Goal: Task Accomplishment & Management: Use online tool/utility

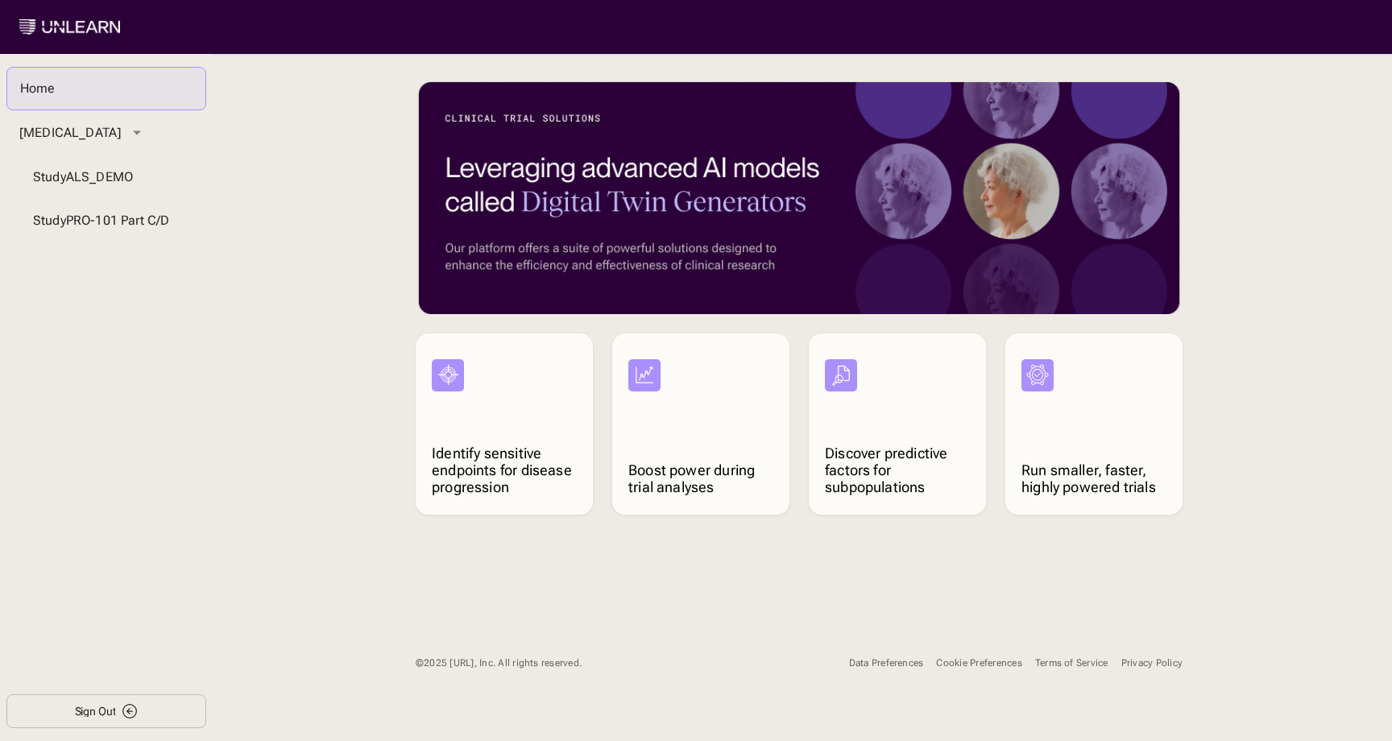
click at [880, 662] on div "Data Preferences" at bounding box center [886, 663] width 75 height 12
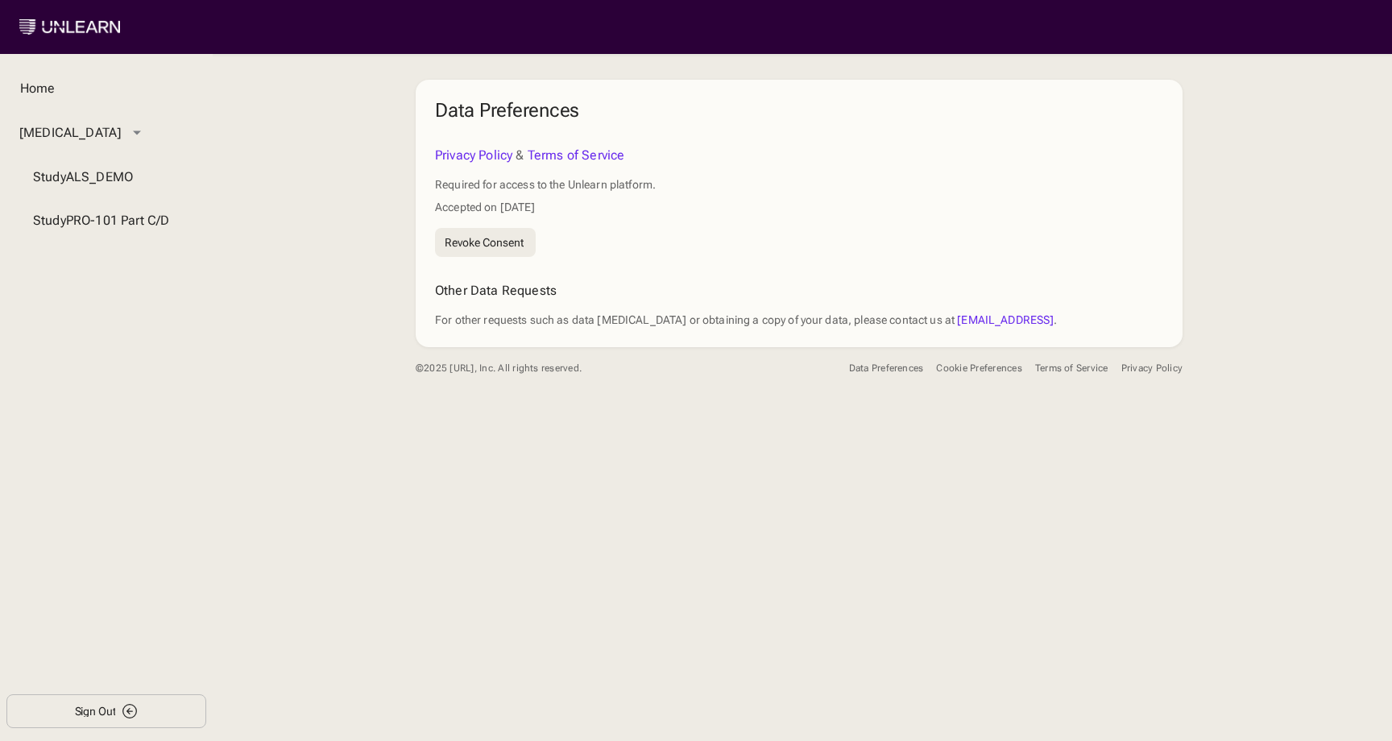
click at [976, 367] on div "Cookie Preferences" at bounding box center [978, 368] width 85 height 12
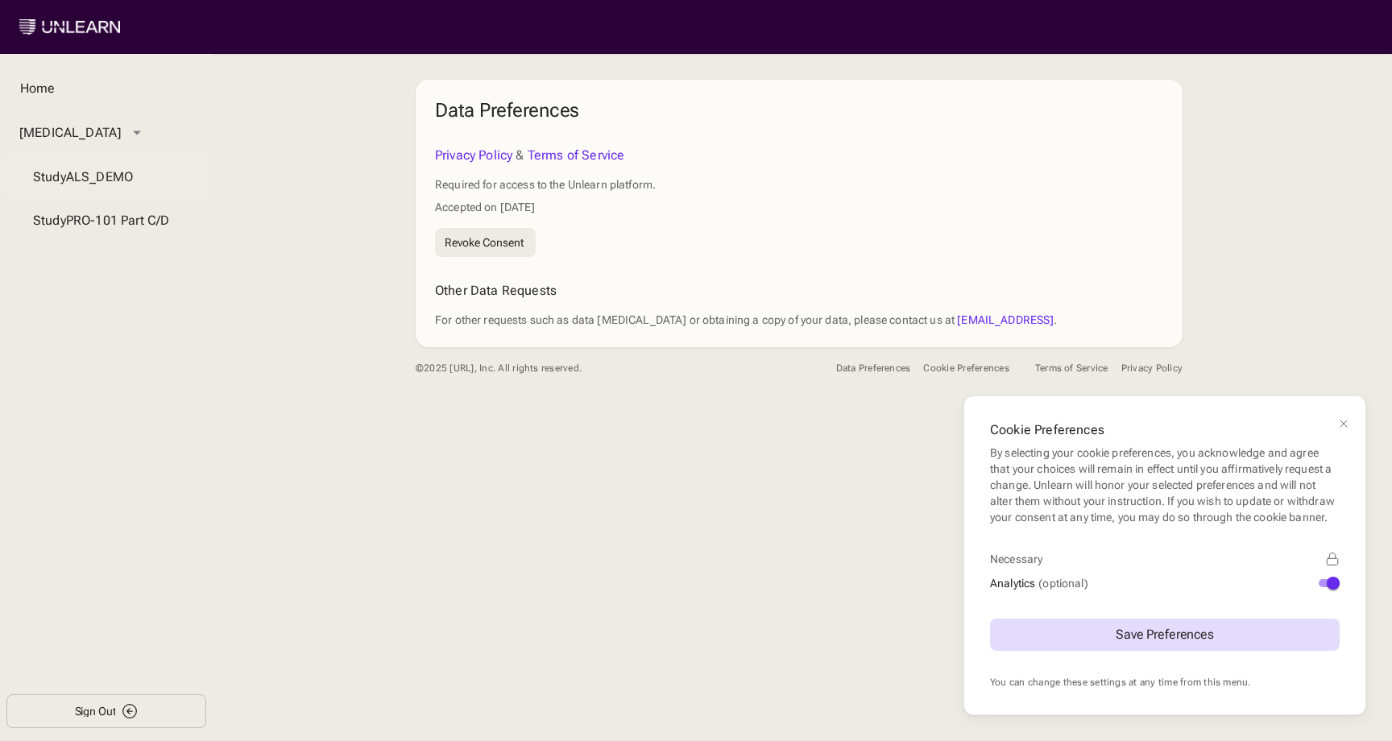
click at [92, 185] on div "Study ALS_DEMO" at bounding box center [106, 177] width 147 height 16
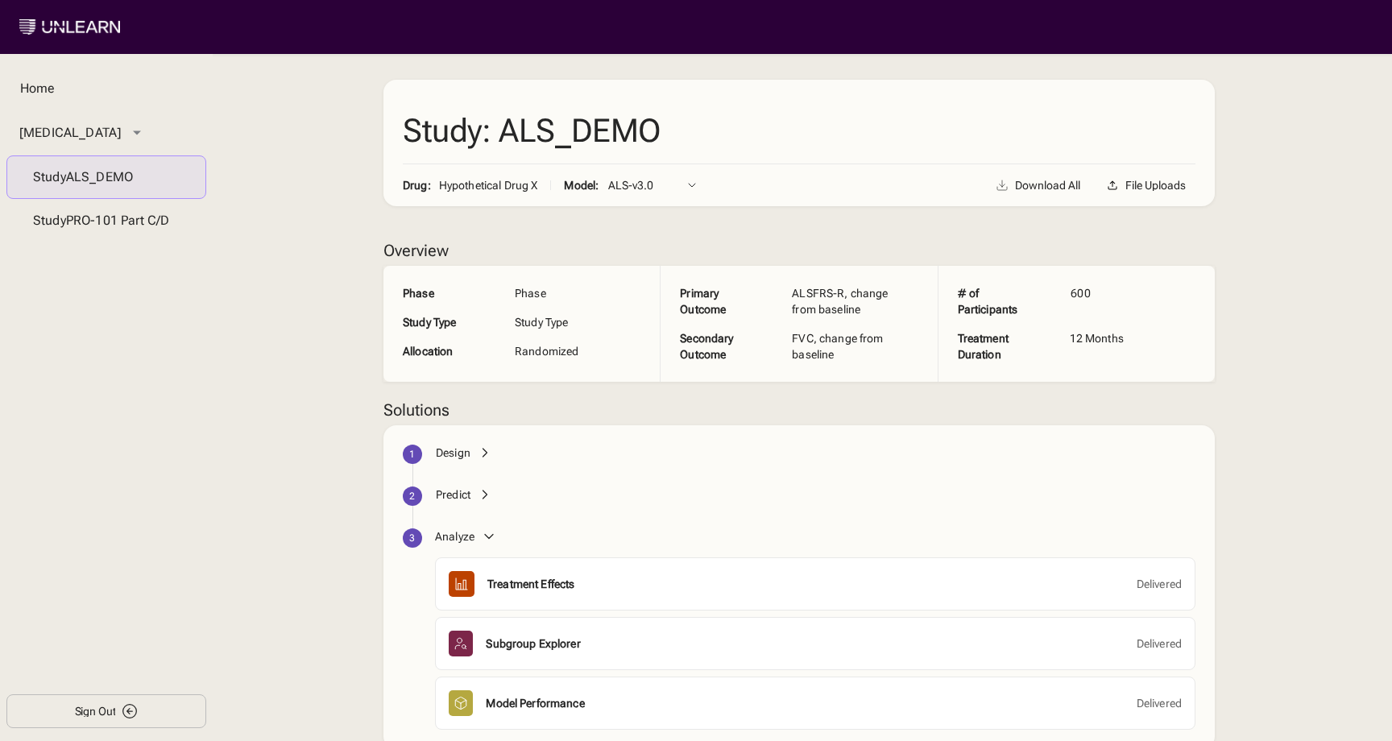
click at [436, 450] on div "Design" at bounding box center [453, 453] width 35 height 16
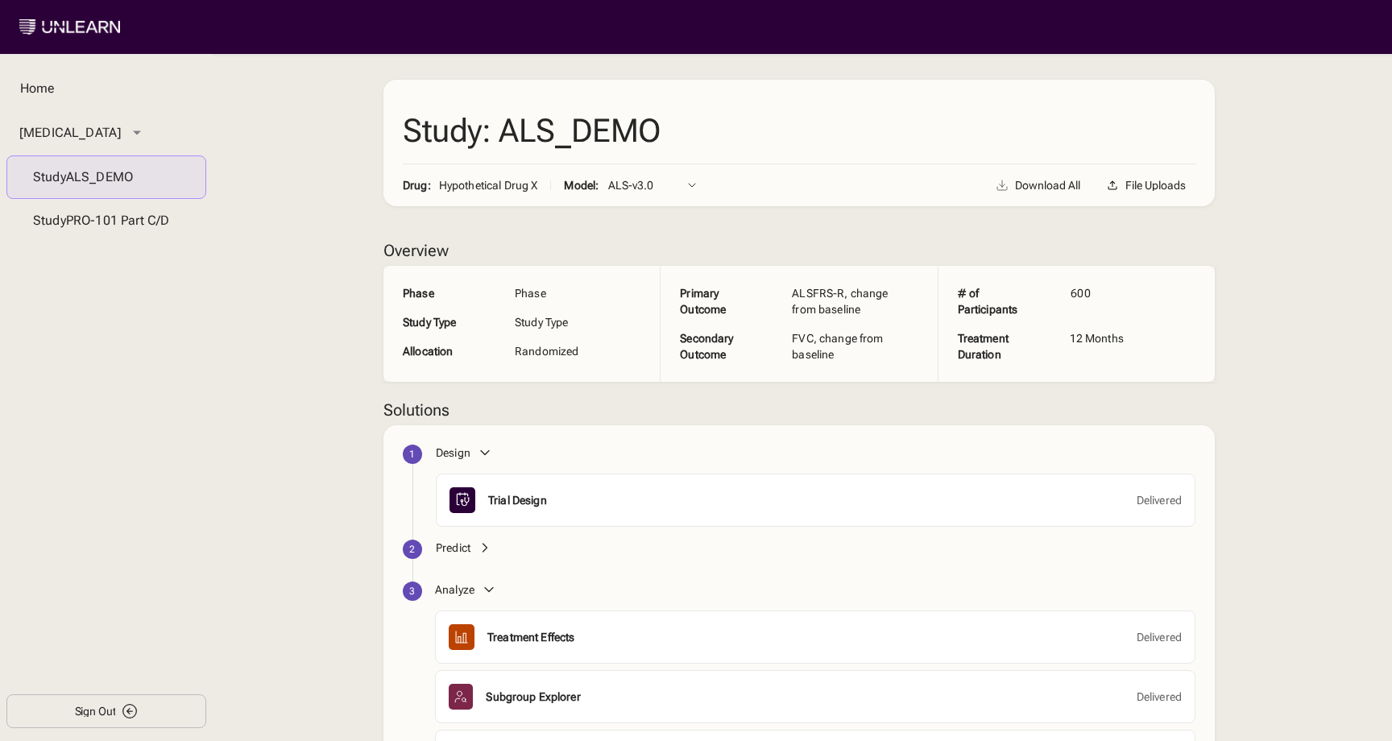
click at [458, 550] on div "Predict" at bounding box center [453, 548] width 35 height 16
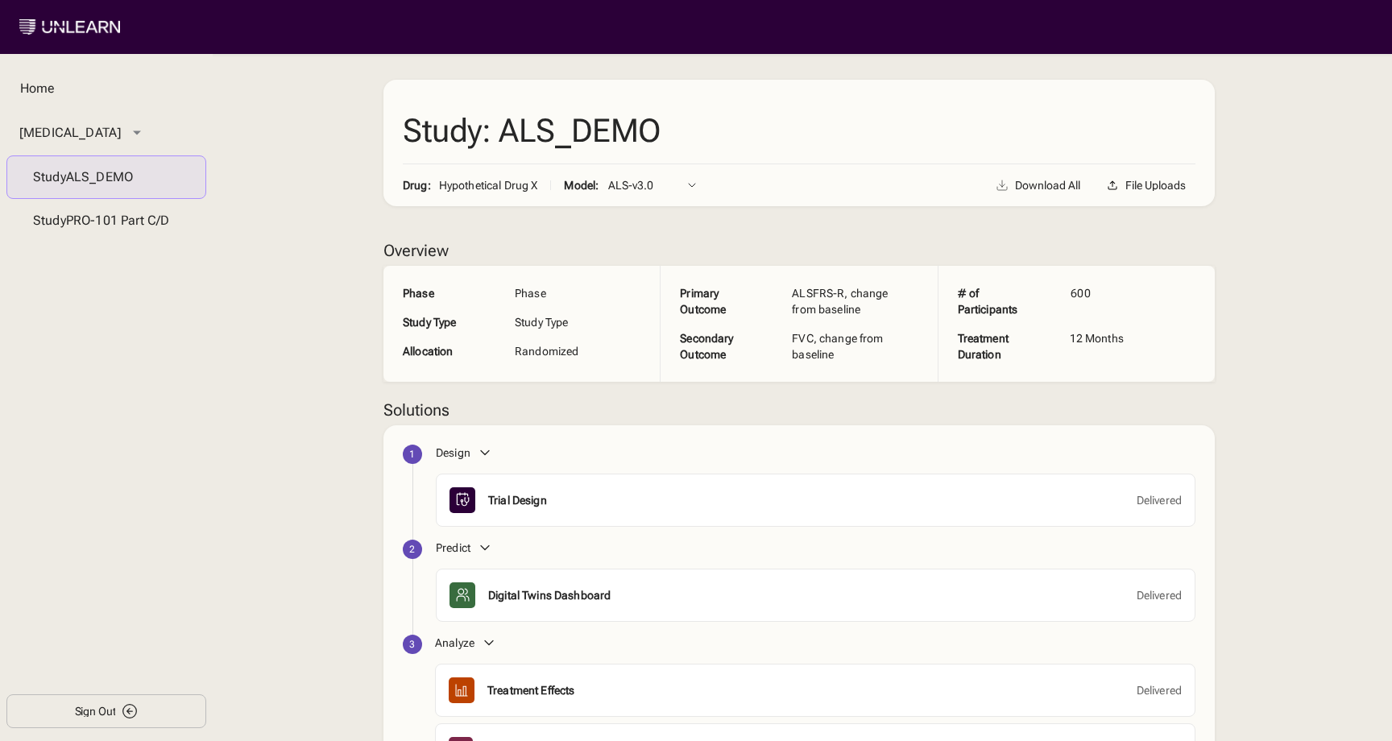
click at [443, 645] on div "Analyze" at bounding box center [454, 643] width 39 height 16
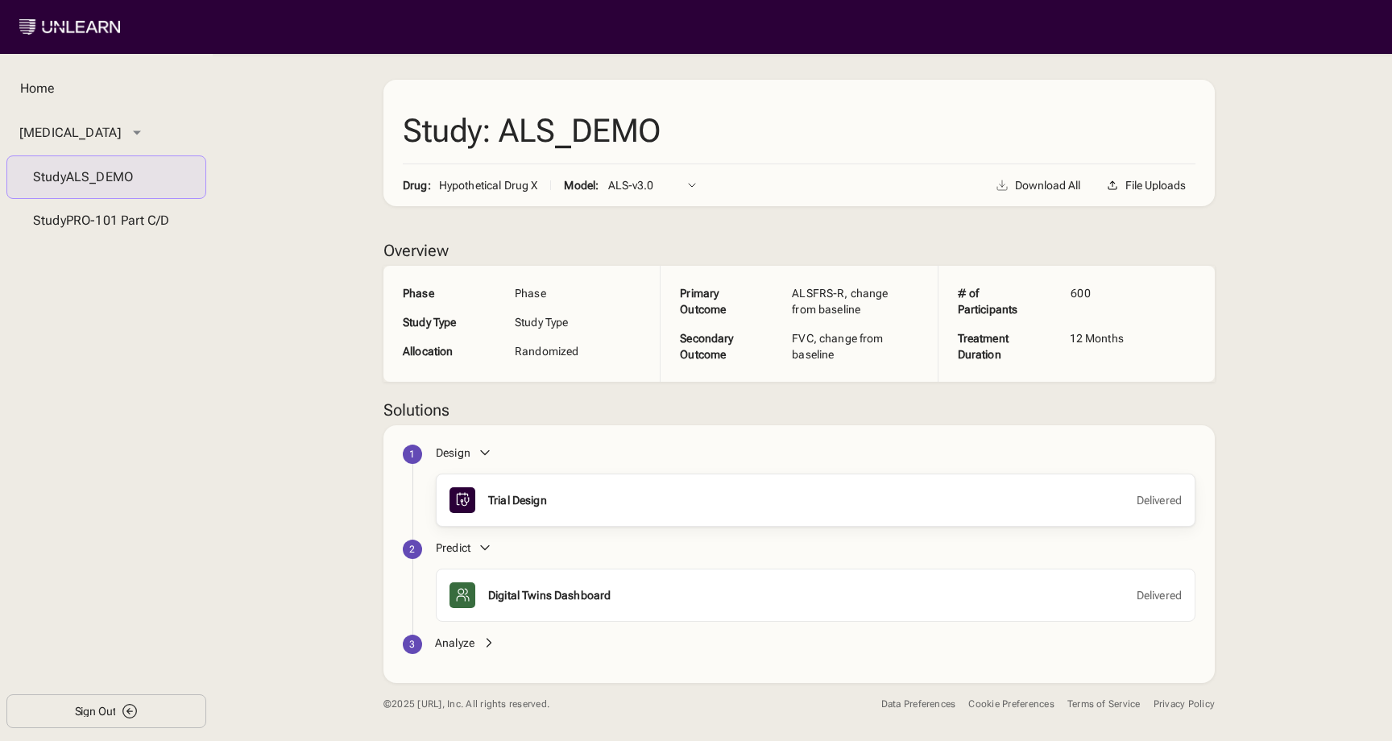
click at [491, 499] on div "Trial Design" at bounding box center [517, 500] width 59 height 16
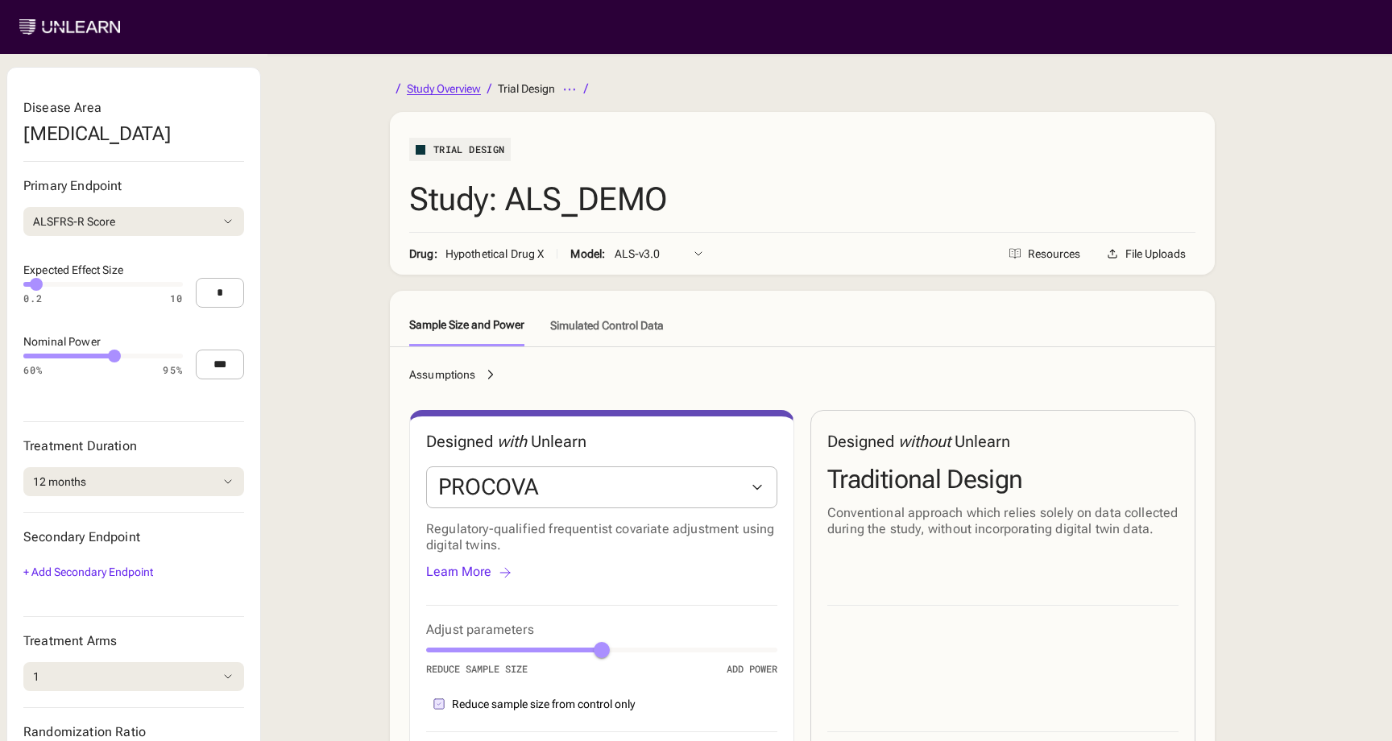
click at [437, 85] on div "Study Overview" at bounding box center [444, 88] width 74 height 11
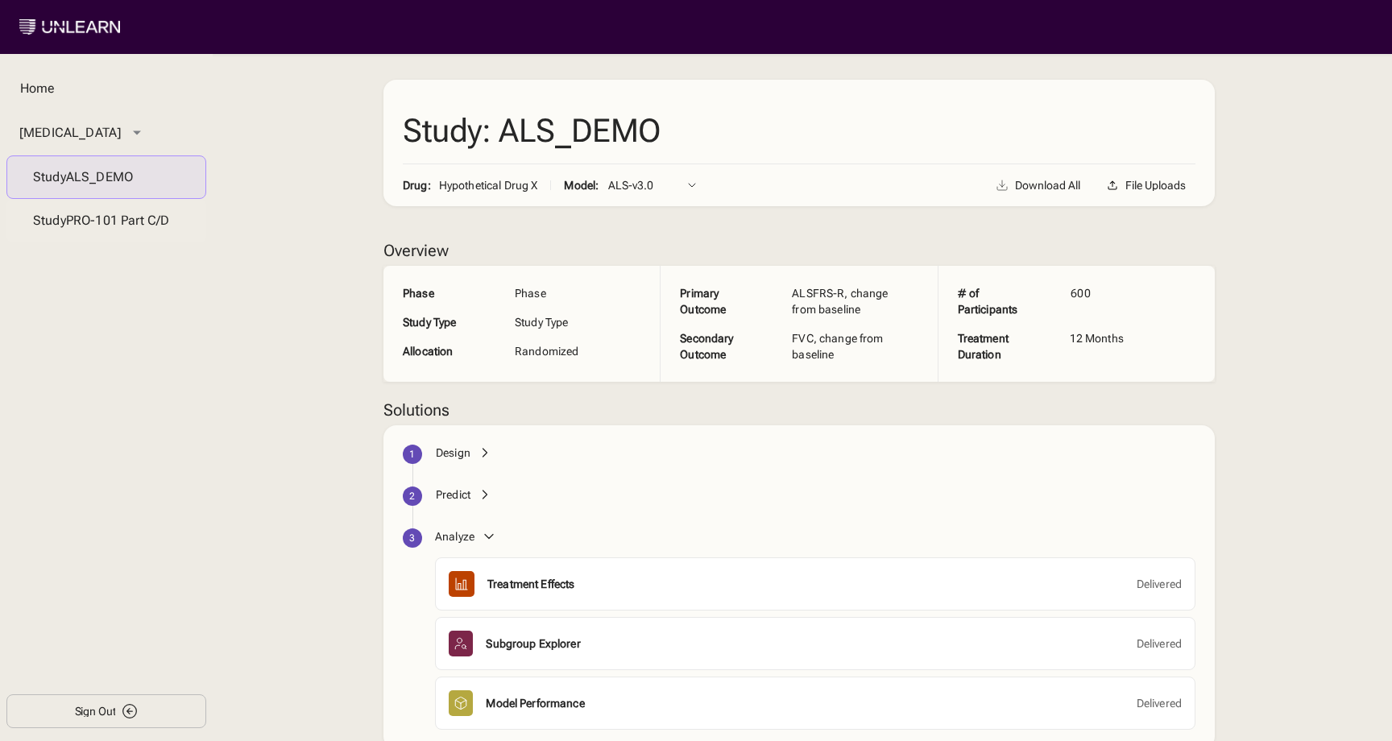
click at [152, 229] on div "Study PRO-101 Part C/D" at bounding box center [106, 221] width 147 height 16
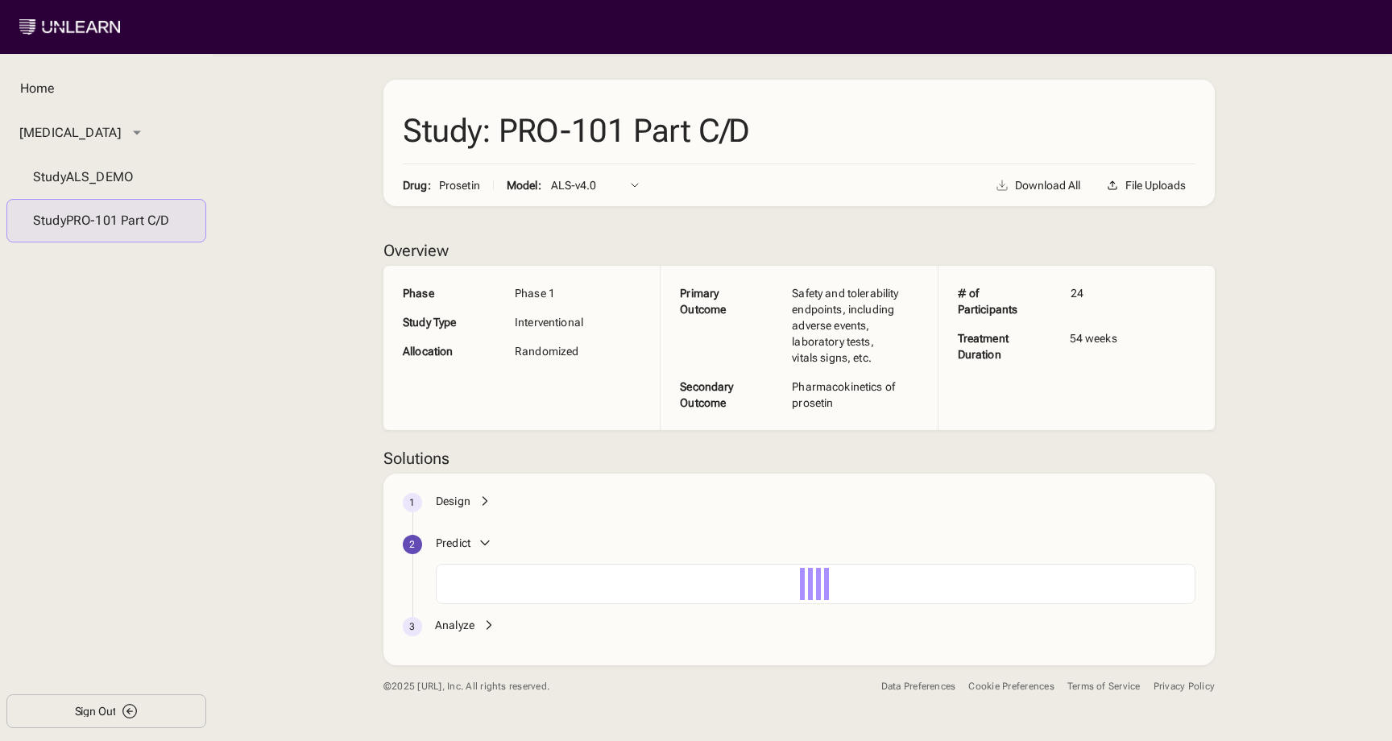
click at [444, 509] on div "Design" at bounding box center [453, 501] width 35 height 16
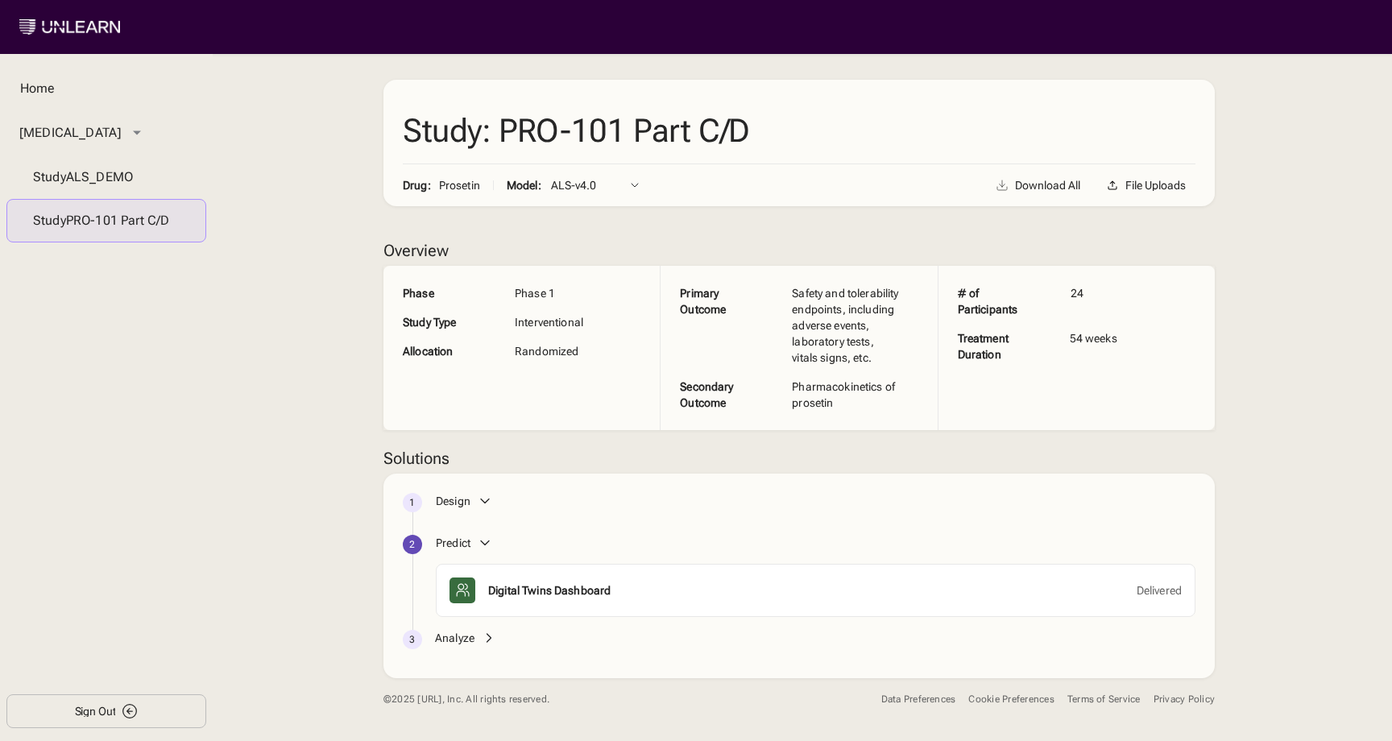
click at [457, 509] on div "Design" at bounding box center [453, 501] width 35 height 16
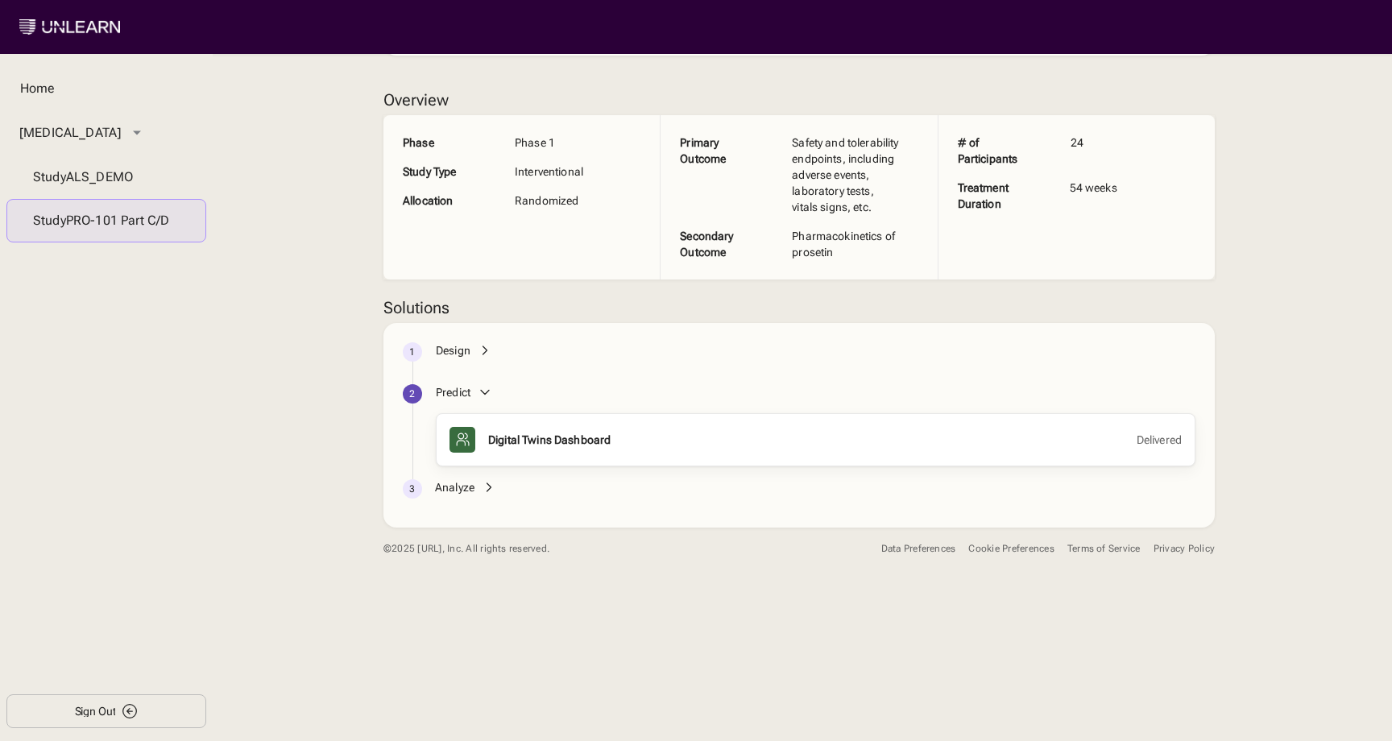
click at [537, 448] on div "Digital Twins Dashboard" at bounding box center [549, 440] width 122 height 16
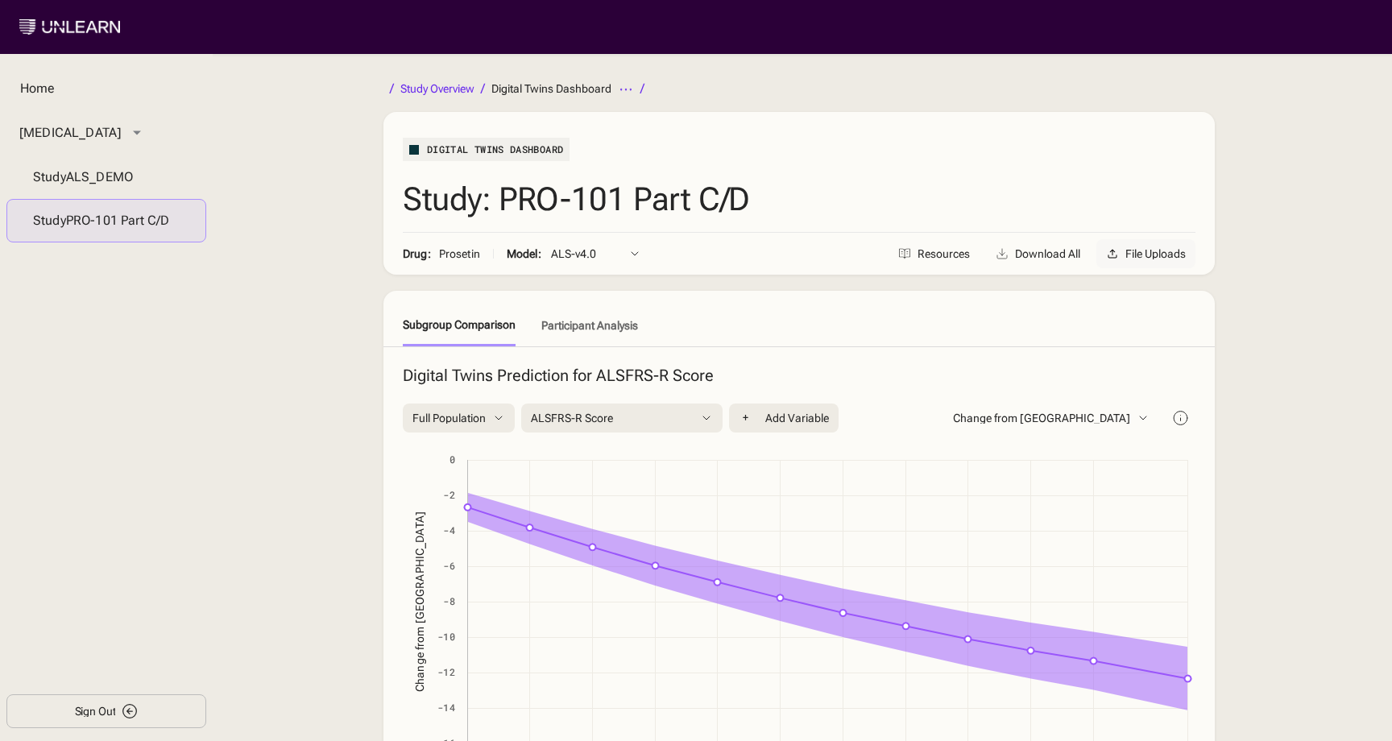
click at [1169, 246] on button "File Uploads" at bounding box center [1145, 253] width 99 height 29
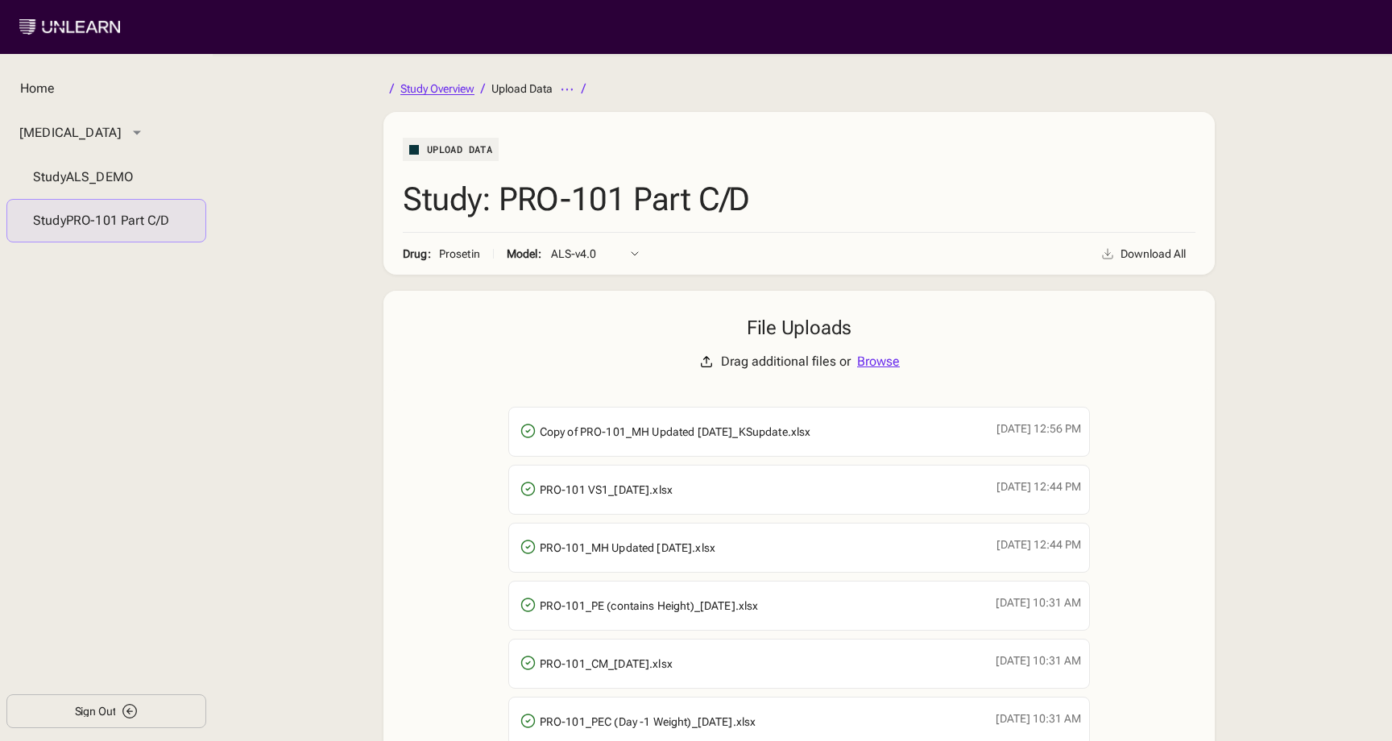
click at [445, 85] on div "Study Overview" at bounding box center [437, 88] width 74 height 11
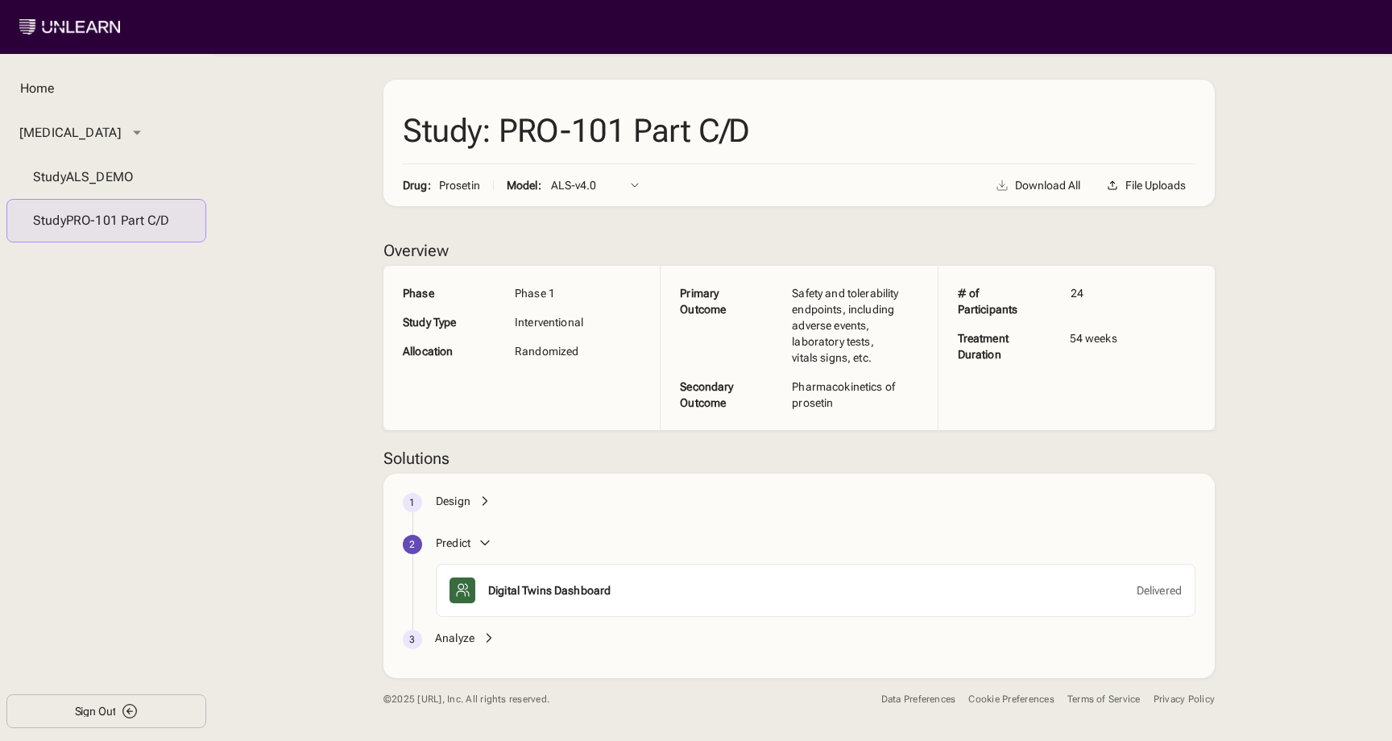
click at [454, 646] on div "Analyze" at bounding box center [454, 638] width 39 height 16
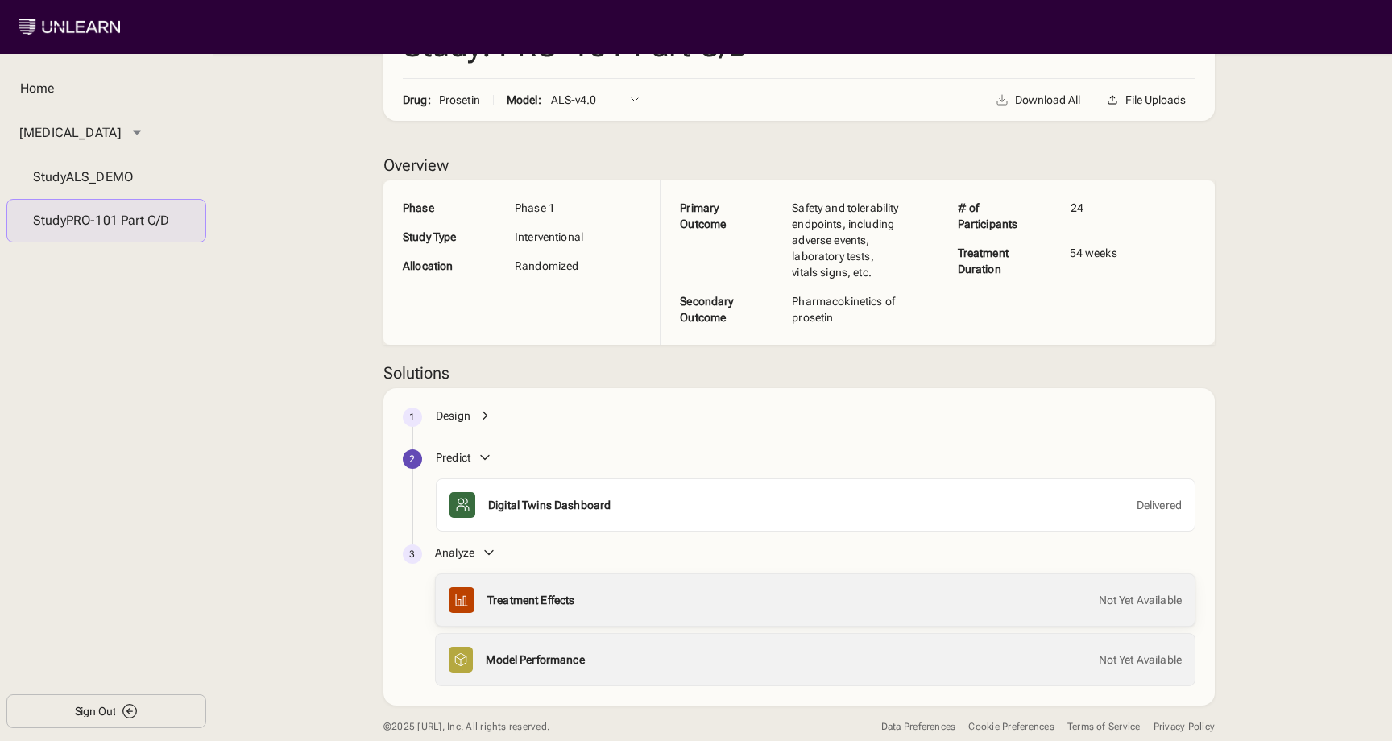
scroll to position [151, 0]
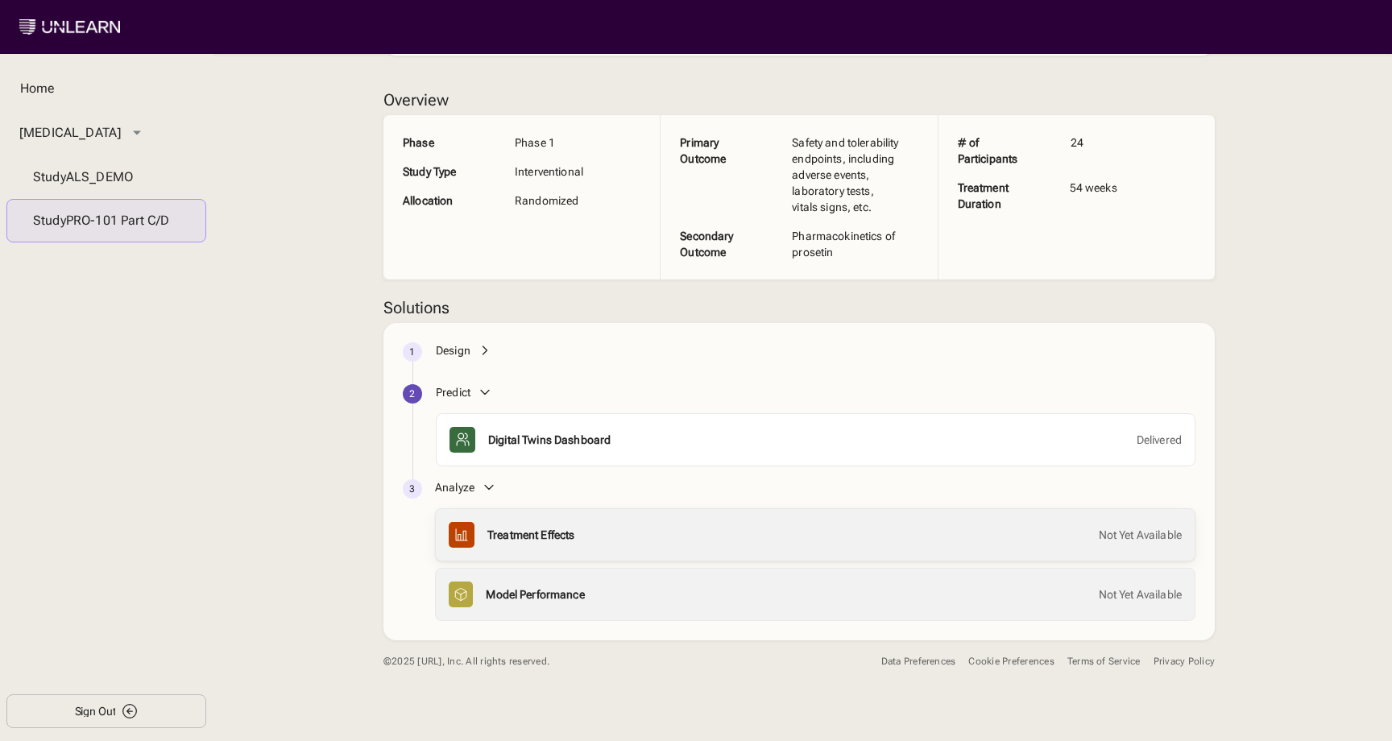
click at [512, 543] on div "Treatment Effects" at bounding box center [530, 535] width 87 height 16
click at [520, 607] on div "Model Performance Not Yet Available" at bounding box center [815, 595] width 733 height 26
click at [451, 358] on div "Design" at bounding box center [453, 350] width 35 height 16
click at [512, 448] on div "Digital Twins Dashboard" at bounding box center [549, 440] width 122 height 16
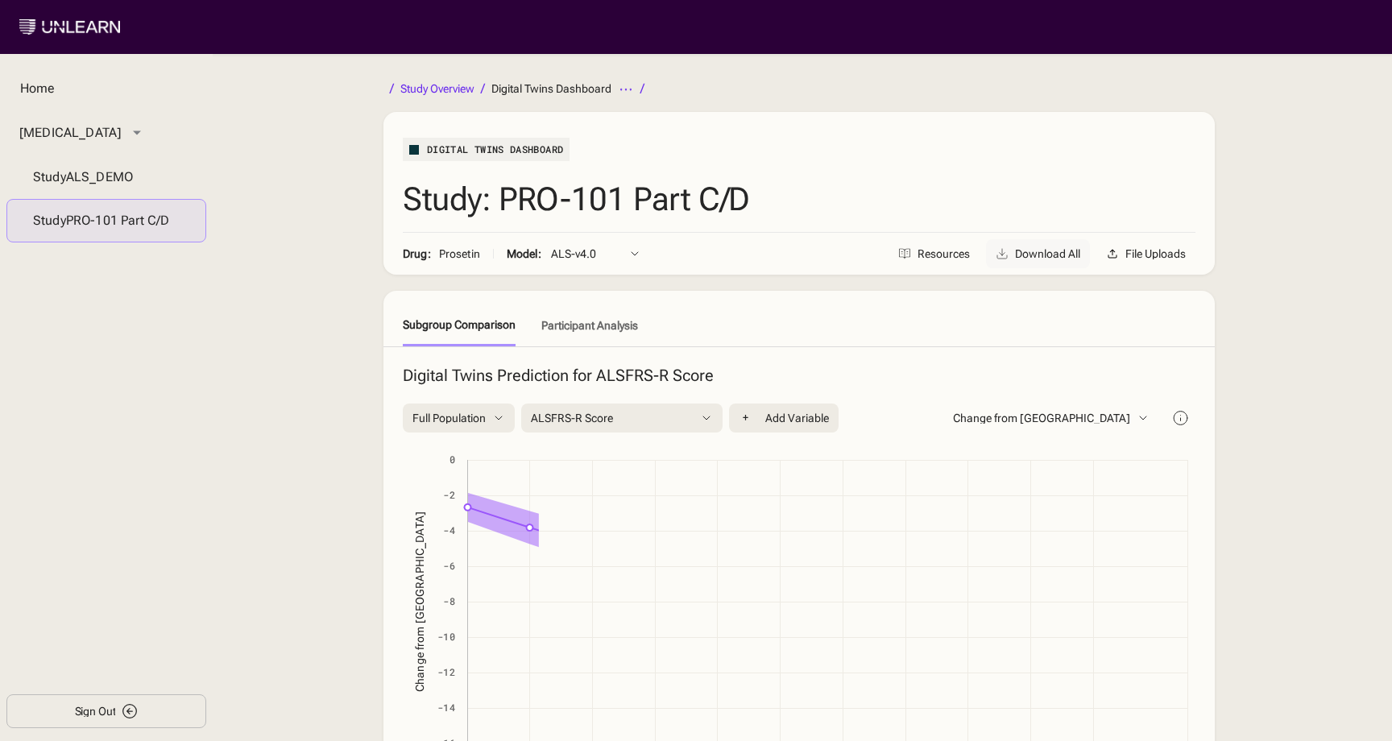
click at [1037, 259] on div "Download All" at bounding box center [1047, 253] width 65 height 11
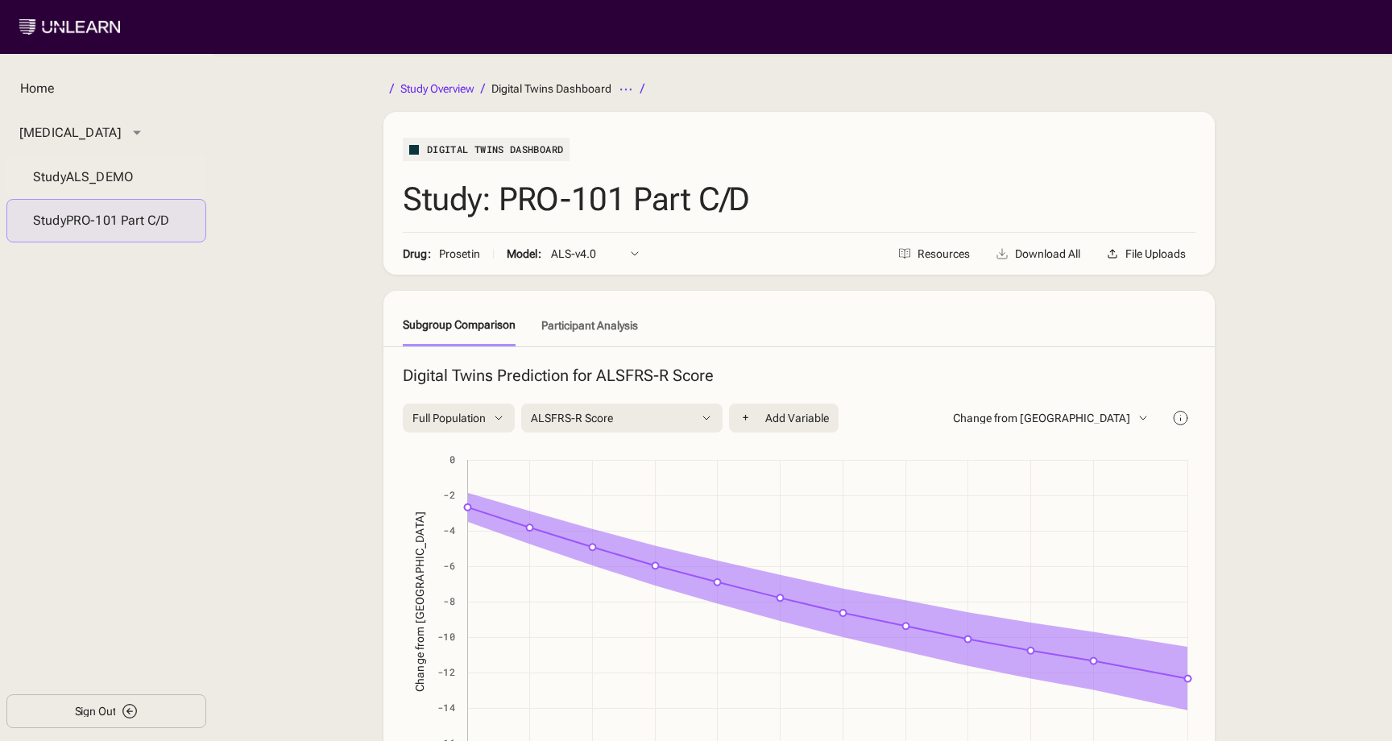
click at [135, 185] on div "Study ALS_DEMO" at bounding box center [106, 177] width 147 height 16
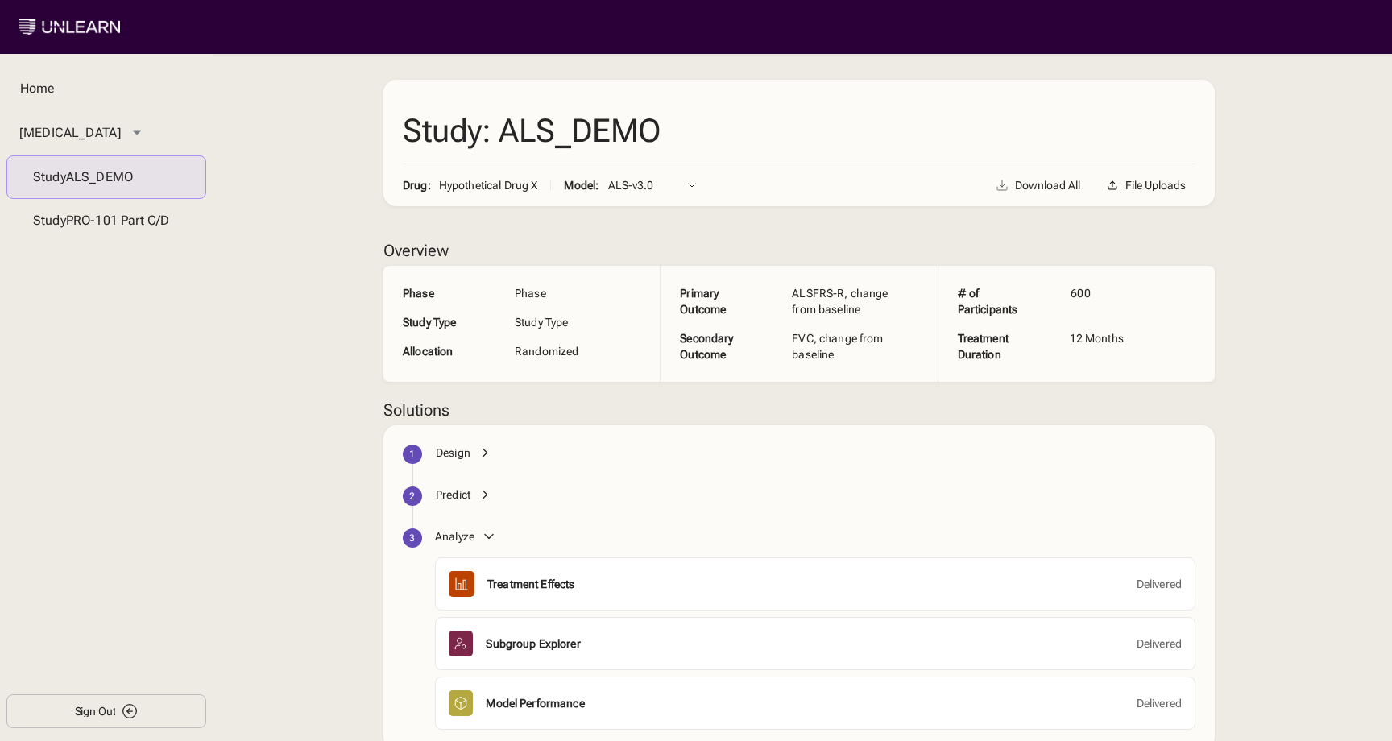
click at [444, 441] on div "1 Design 2 Predict 3 Analyze Treatment Effects Delivered Subgroup Explorer Deli…" at bounding box center [798, 587] width 831 height 324
click at [446, 447] on div "Design" at bounding box center [453, 453] width 35 height 16
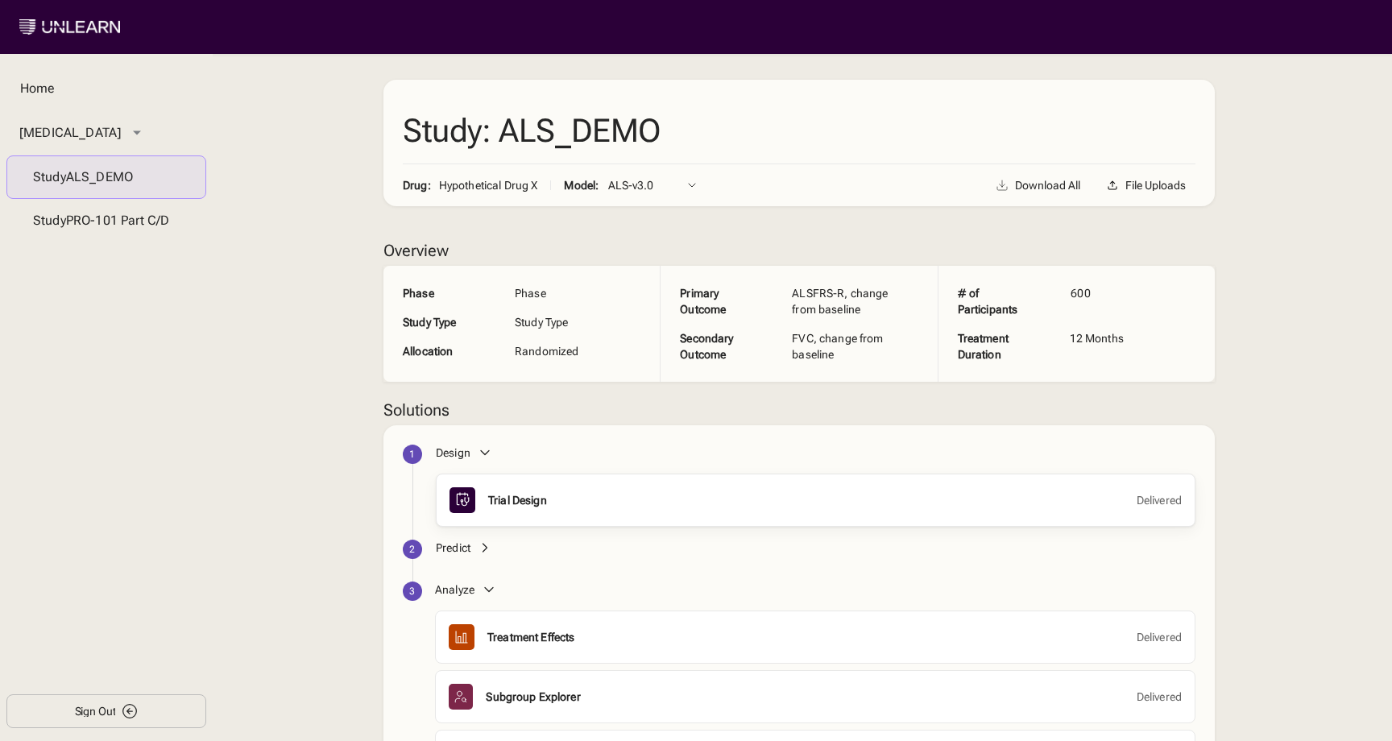
click at [492, 495] on div "Trial Design" at bounding box center [517, 500] width 59 height 16
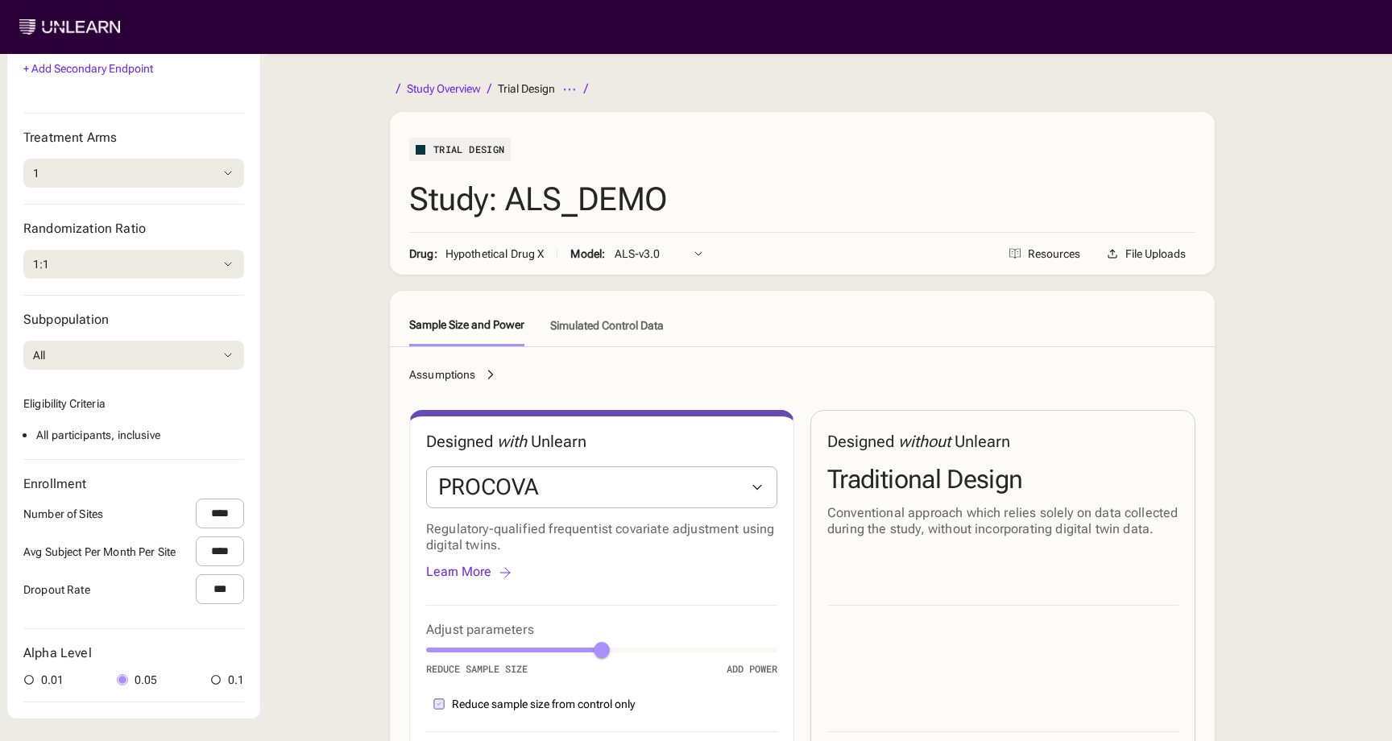
scroll to position [502, 0]
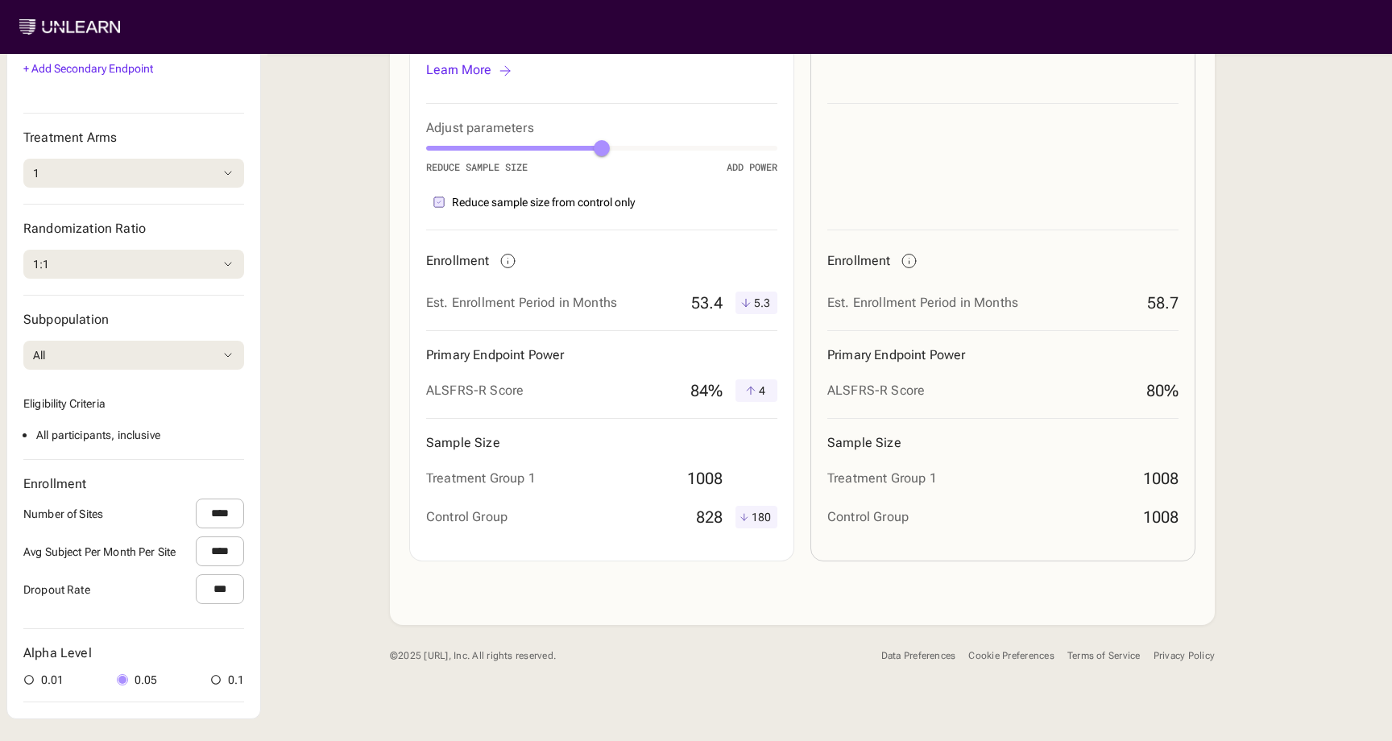
click at [988, 657] on div "Cookie Preferences" at bounding box center [1010, 656] width 85 height 12
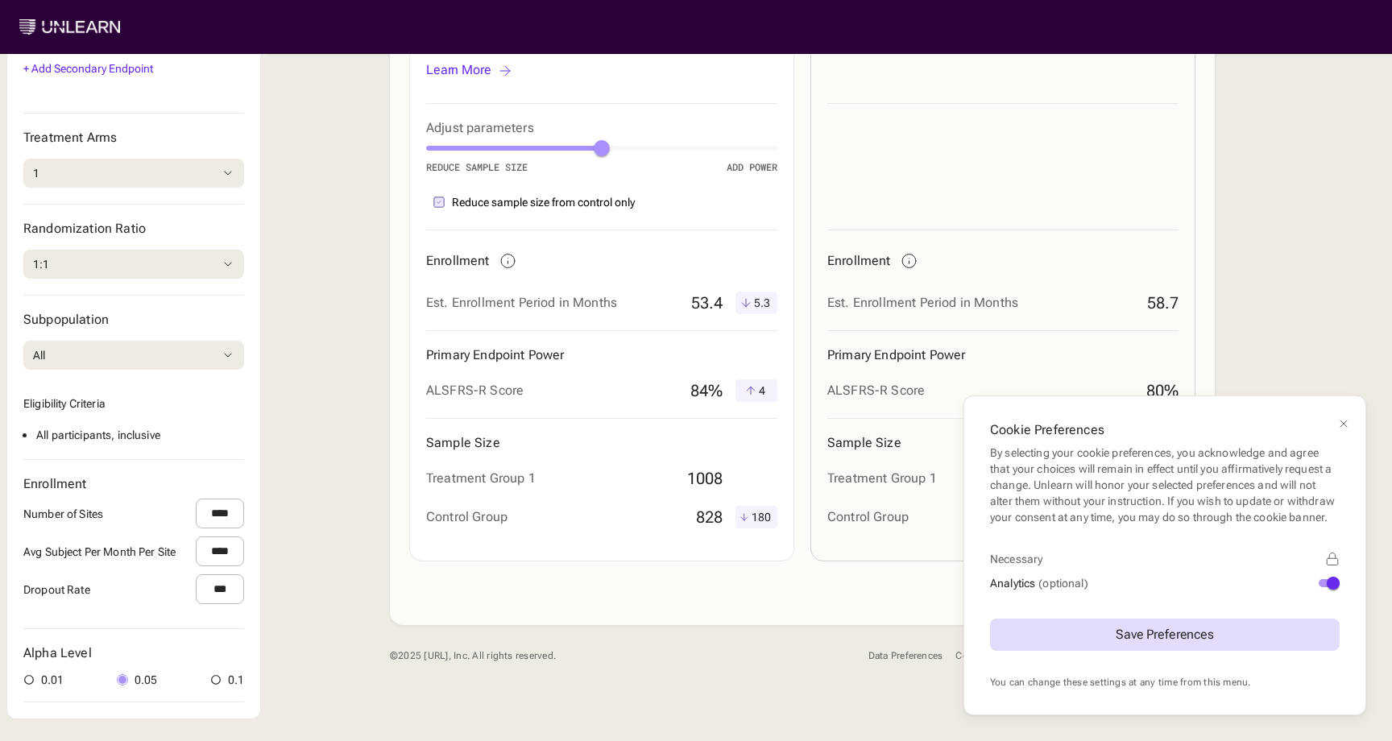
click at [1319, 586] on div "Analytics (optional)" at bounding box center [1165, 583] width 350 height 19
click at [1323, 586] on button "Analytics (optional)" at bounding box center [1329, 583] width 21 height 8
click at [1203, 629] on div "Save Preferences" at bounding box center [1164, 634] width 97 height 13
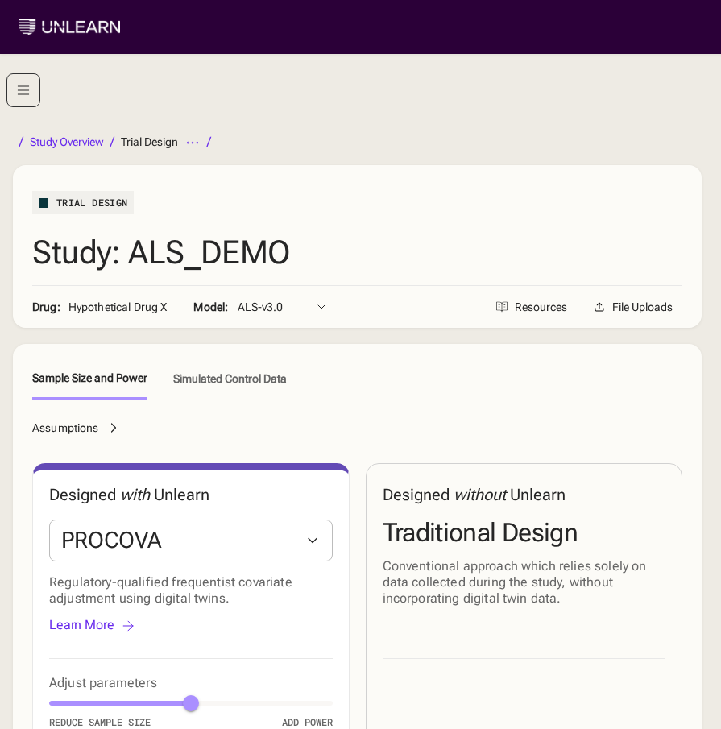
click at [82, 135] on li "Study Overview" at bounding box center [67, 141] width 108 height 19
click at [83, 141] on div "Study Overview" at bounding box center [67, 141] width 74 height 11
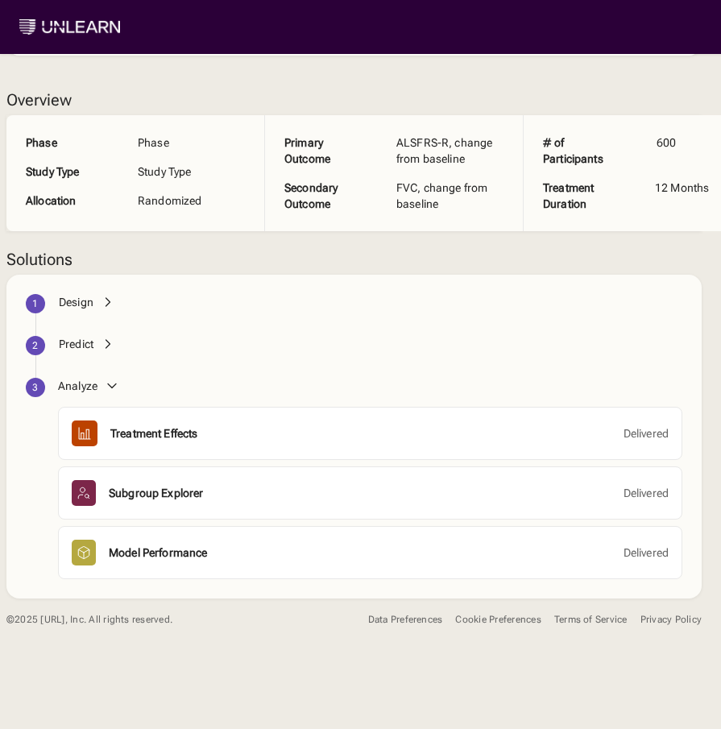
scroll to position [12, 0]
click at [497, 614] on div "Cookie Preferences" at bounding box center [497, 620] width 85 height 12
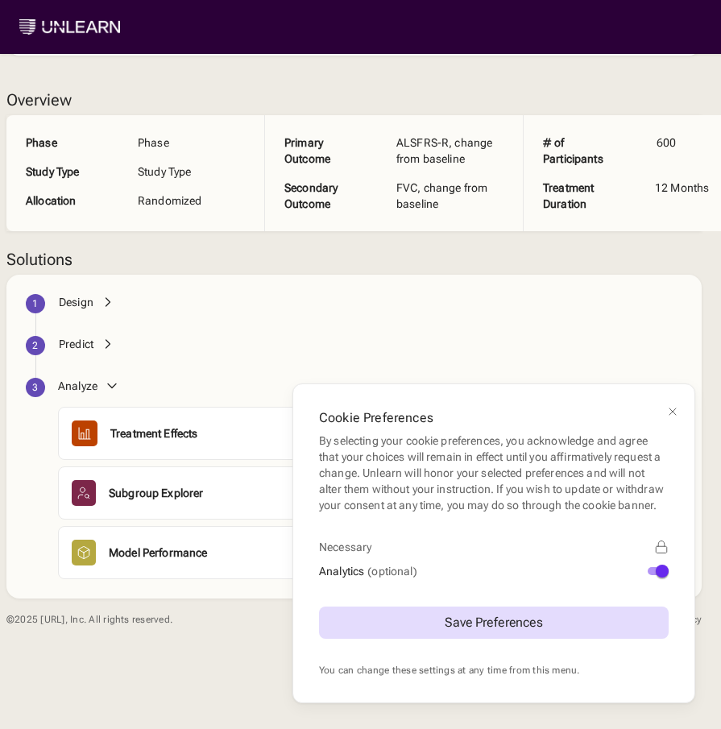
click at [656, 570] on span "button" at bounding box center [662, 571] width 13 height 13
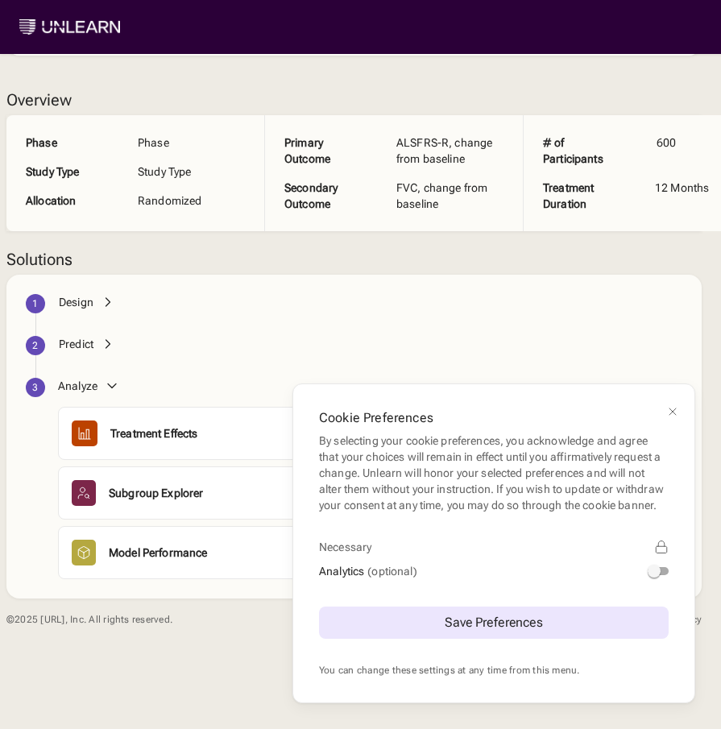
click at [557, 634] on button "Save Preferences" at bounding box center [494, 623] width 350 height 32
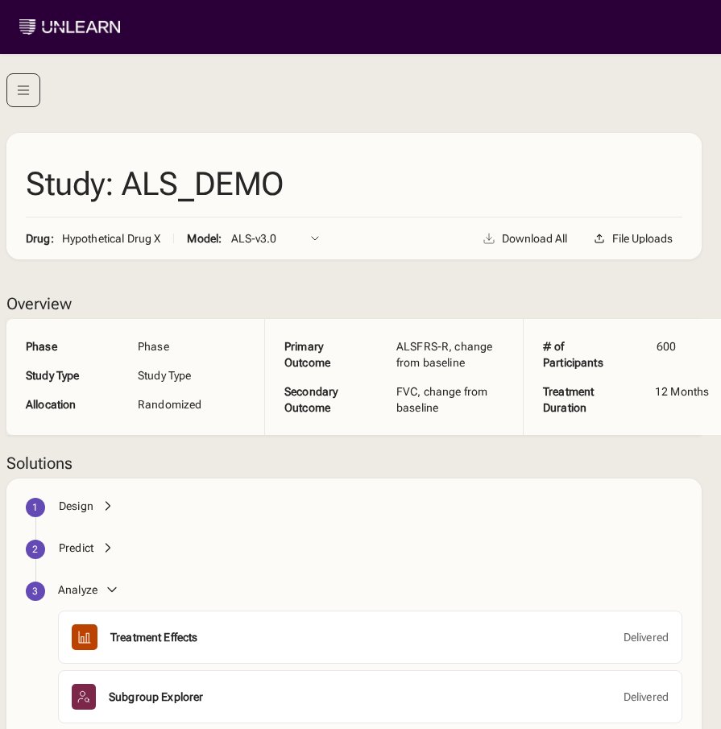
scroll to position [216, 0]
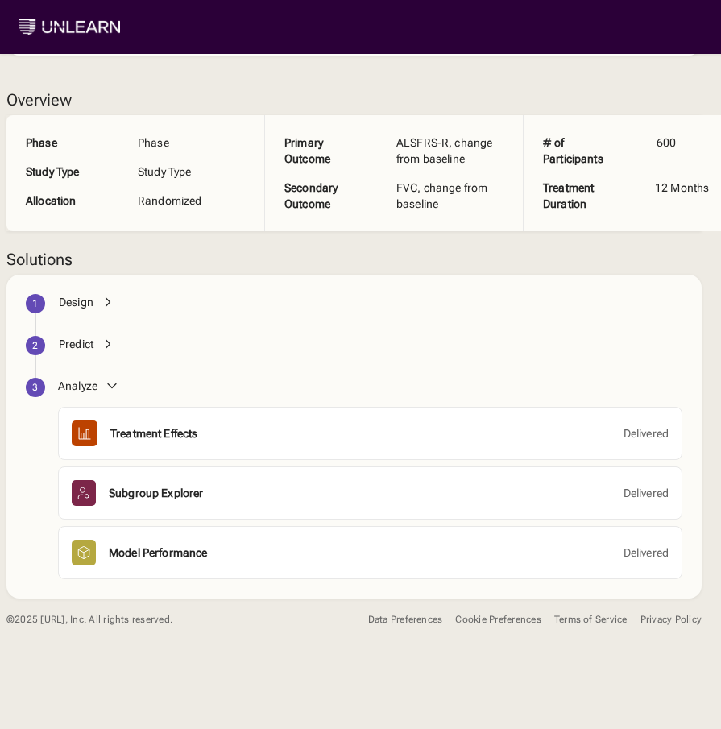
click at [74, 294] on div "Design" at bounding box center [76, 302] width 35 height 16
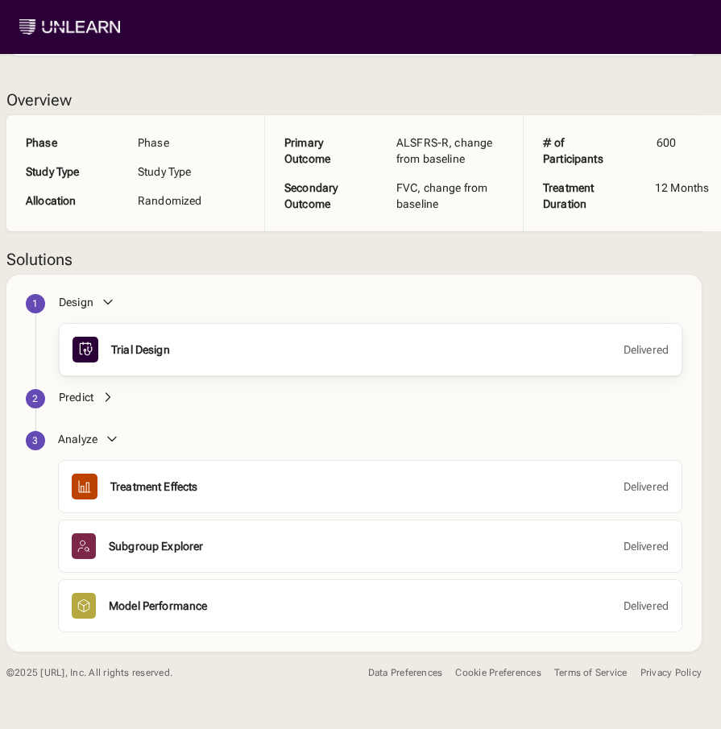
click at [130, 337] on div "Trial Design Delivered" at bounding box center [370, 350] width 596 height 26
